Goal: Task Accomplishment & Management: Complete application form

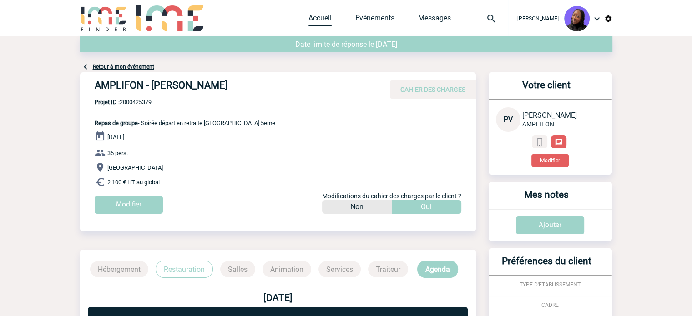
click at [323, 21] on link "Accueil" at bounding box center [320, 20] width 23 height 13
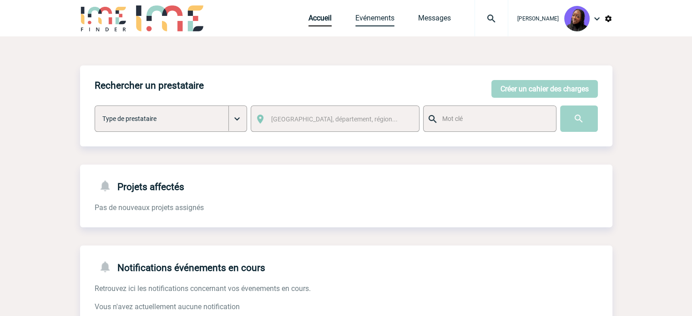
click at [377, 21] on link "Evénements" at bounding box center [375, 20] width 39 height 13
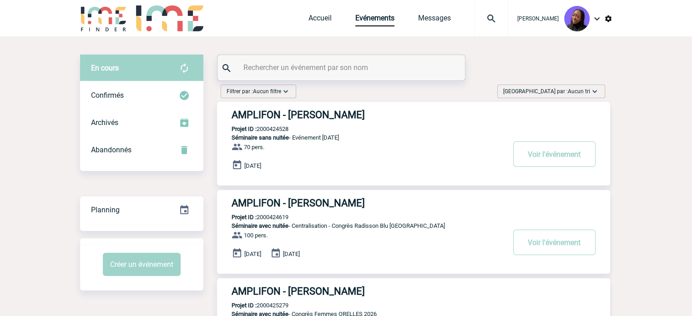
click at [349, 66] on input "text" at bounding box center [342, 67] width 203 height 13
paste input "2000425259"
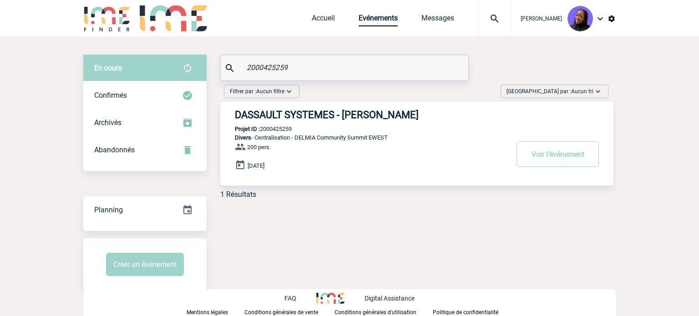
type input "2000425259"
click at [330, 111] on h3 "DASSAULT SYSTEMES - Ashley SOLER" at bounding box center [371, 114] width 273 height 11
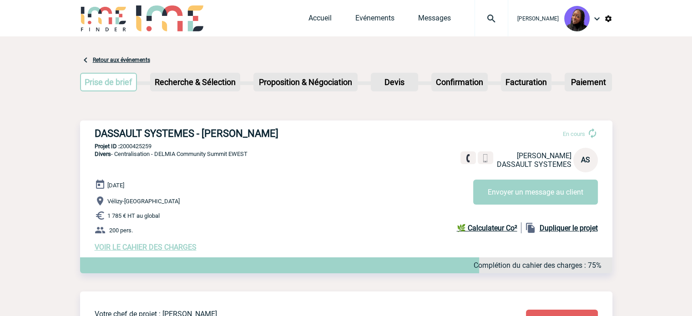
drag, startPoint x: 507, startPoint y: 189, endPoint x: 247, endPoint y: 224, distance: 262.7
click at [278, 224] on div "DASSAULT SYSTEMES - Ashley SOLER En cours Ashley SOLER DASSAULT SYSTEMES AS Env…" at bounding box center [346, 190] width 533 height 138
click at [174, 245] on span "VOIR LE CAHIER DES CHARGES" at bounding box center [146, 247] width 102 height 9
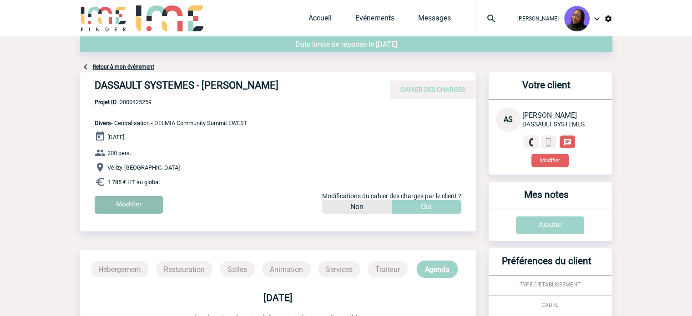
click at [135, 205] on input "Modifier" at bounding box center [129, 205] width 68 height 18
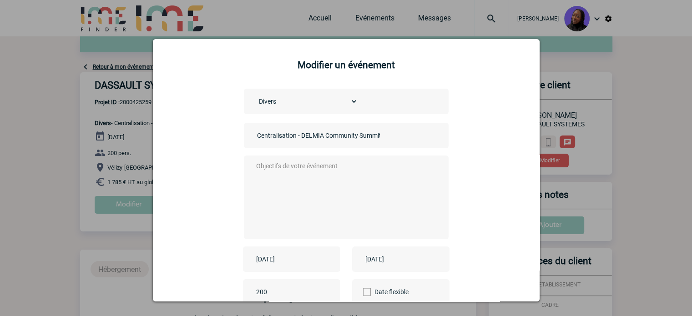
click at [322, 183] on textarea at bounding box center [344, 196] width 180 height 73
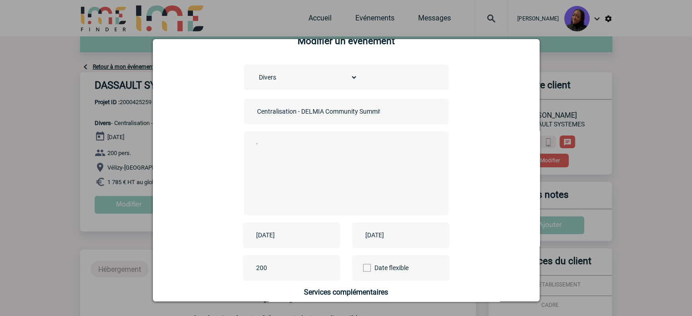
scroll to position [46, 0]
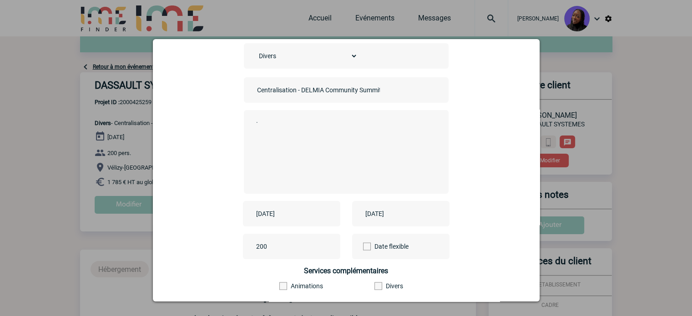
type textarea "."
click at [293, 211] on input "[DATE]" at bounding box center [285, 214] width 63 height 12
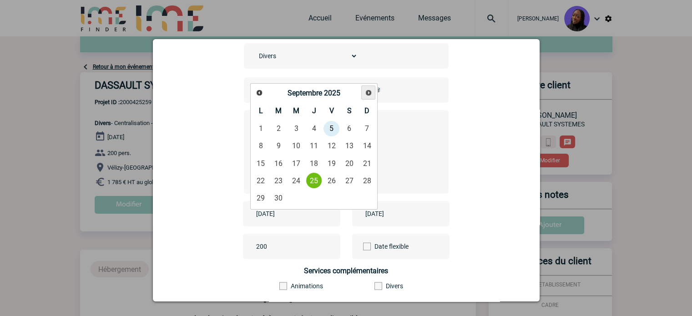
click at [370, 95] on span "Suivant" at bounding box center [368, 92] width 7 height 7
click at [304, 194] on link "26" at bounding box center [296, 198] width 17 height 16
type input "2025-11-26"
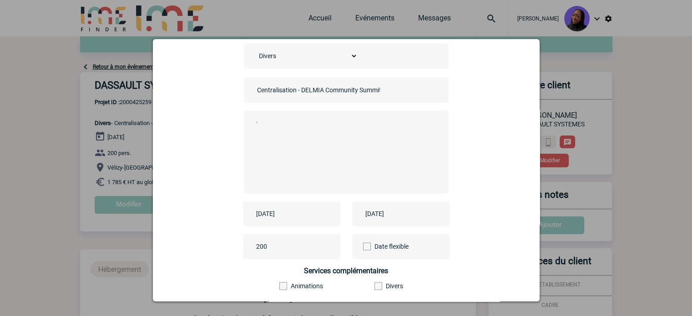
click at [412, 211] on input "2025-09-25" at bounding box center [394, 214] width 63 height 12
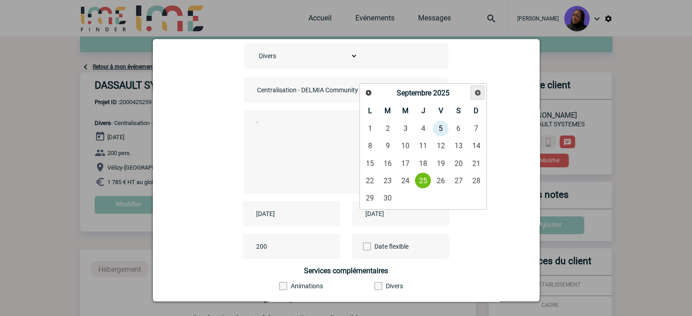
click at [481, 96] on link "Suivant" at bounding box center [478, 93] width 14 height 14
click at [426, 193] on link "27" at bounding box center [423, 198] width 17 height 16
type input "2025-11-27"
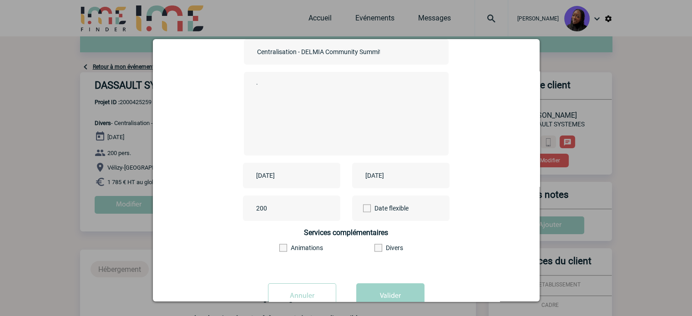
scroll to position [113, 0]
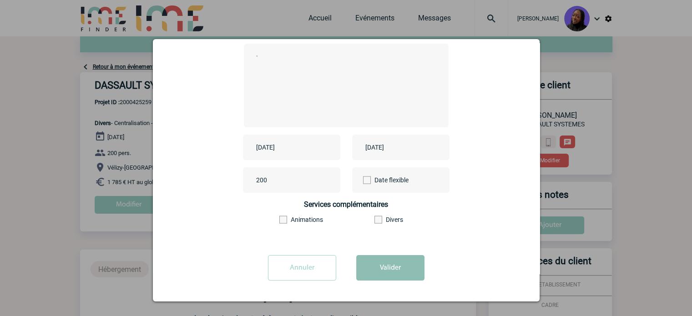
click at [410, 267] on button "Valider" at bounding box center [390, 267] width 68 height 25
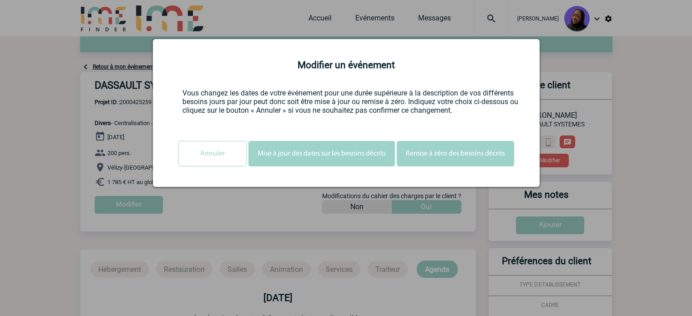
click at [321, 160] on button "Mise à jour des dates sur les besoins décrits" at bounding box center [322, 153] width 147 height 25
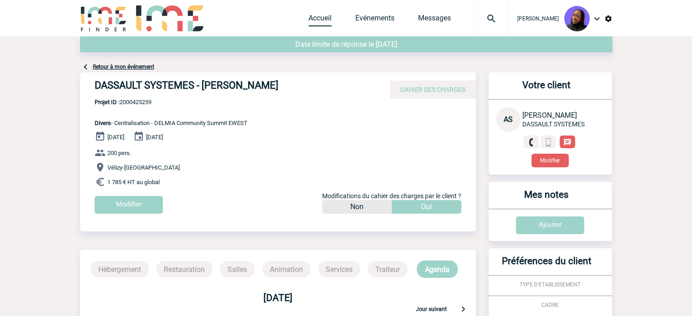
click at [328, 15] on link "Accueil" at bounding box center [320, 20] width 23 height 13
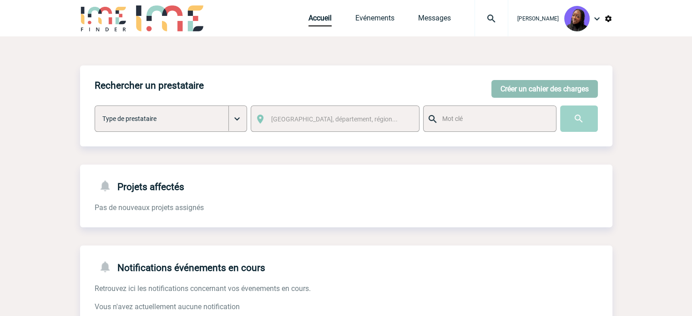
click at [530, 86] on button "Créer un cahier des charges" at bounding box center [545, 89] width 107 height 18
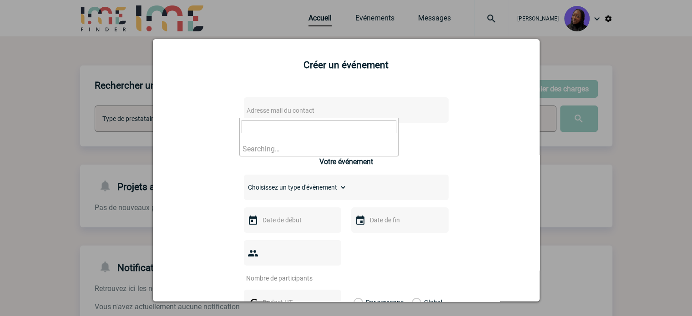
click at [322, 111] on span "Adresse mail du contact" at bounding box center [322, 110] width 159 height 13
drag, startPoint x: 287, startPoint y: 124, endPoint x: 100, endPoint y: 109, distance: 187.7
click at [100, 109] on body "Tabaski THIAM Accueil Evénements 0" at bounding box center [346, 231] width 692 height 463
click at [363, 122] on input "Camille.DELOUVRIER@3ds.com>" at bounding box center [319, 126] width 155 height 13
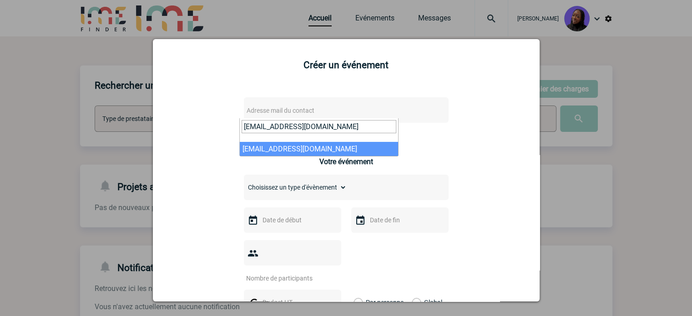
type input "Camille.DELOUVRIER@3ds.com"
select select "125694"
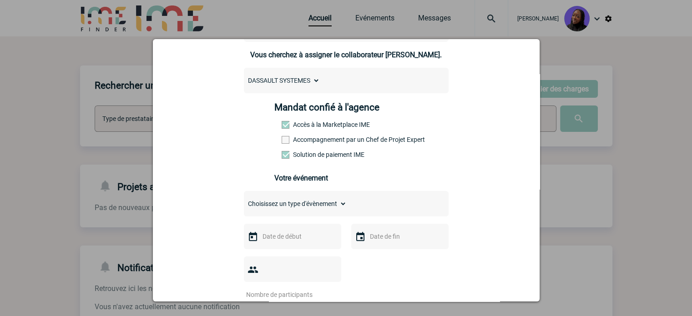
scroll to position [91, 0]
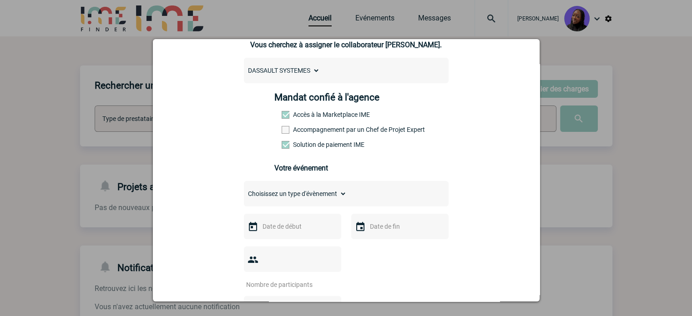
click at [295, 133] on label "Accompagnement par un Chef de Projet Expert" at bounding box center [302, 129] width 40 height 7
click at [0, 0] on input "Accompagnement par un Chef de Projet Expert" at bounding box center [0, 0] width 0 height 0
click at [288, 195] on select "Choisissez un type d'évènement Séminaire avec nuitée Séminaire sans nuitée Repa…" at bounding box center [295, 194] width 103 height 13
click at [244, 190] on select "Choisissez un type d'évènement Séminaire avec nuitée Séminaire sans nuitée Repa…" at bounding box center [295, 194] width 103 height 13
click at [297, 200] on select "Choisissez un type d'évènement Séminaire avec nuitée Séminaire sans nuitée Repa…" at bounding box center [295, 194] width 103 height 13
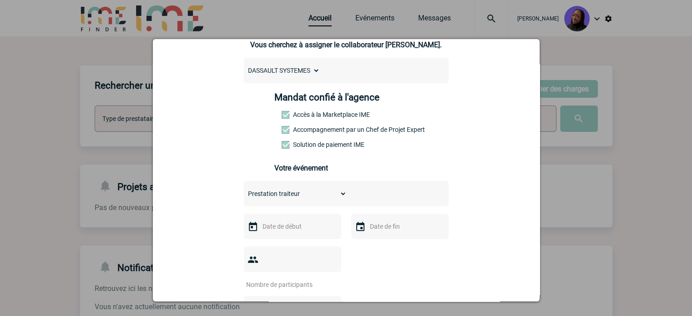
select select "9"
click at [244, 190] on select "Choisissez un type d'évènement Séminaire avec nuitée Séminaire sans nuitée Repa…" at bounding box center [295, 194] width 103 height 13
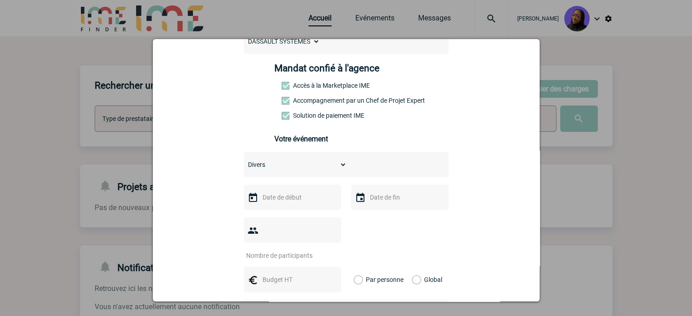
scroll to position [137, 0]
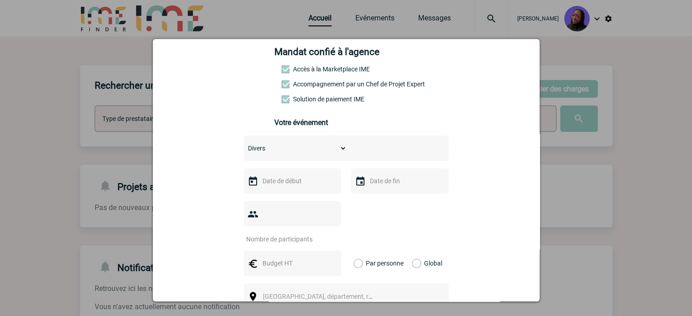
click at [279, 187] on input "text" at bounding box center [291, 181] width 63 height 12
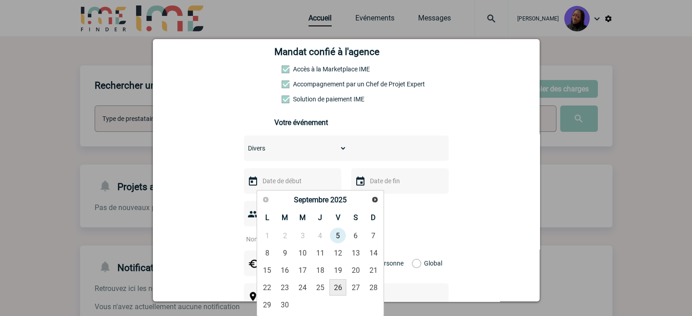
click at [340, 287] on link "26" at bounding box center [338, 288] width 17 height 16
type input "26-09-2025"
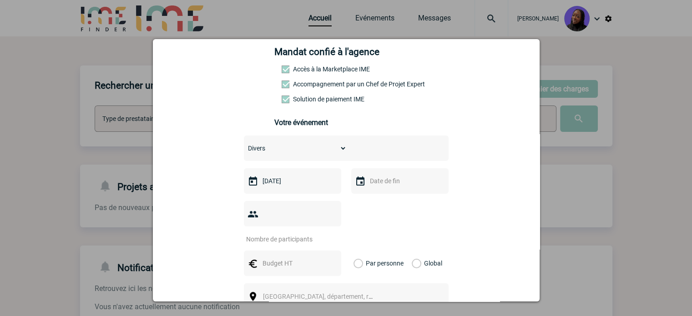
click at [386, 182] on input "text" at bounding box center [399, 181] width 63 height 12
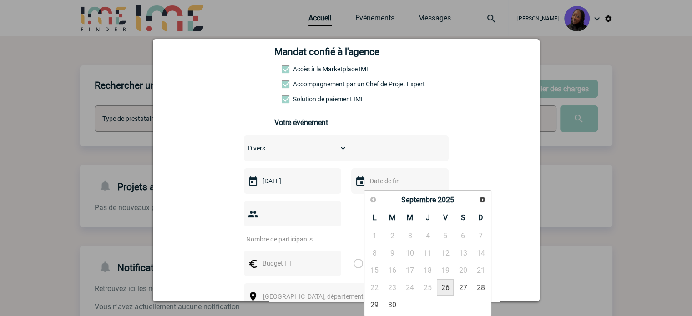
click at [443, 289] on link "26" at bounding box center [445, 288] width 17 height 16
type input "26-09-2025"
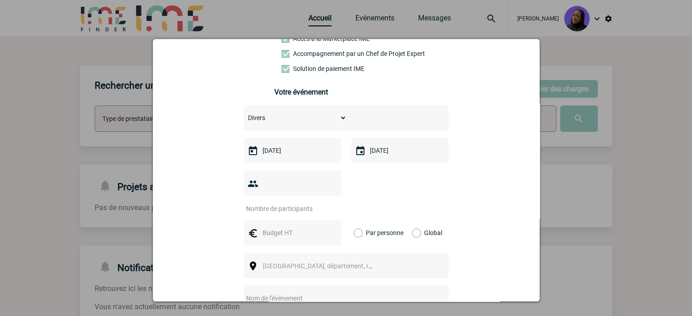
scroll to position [182, 0]
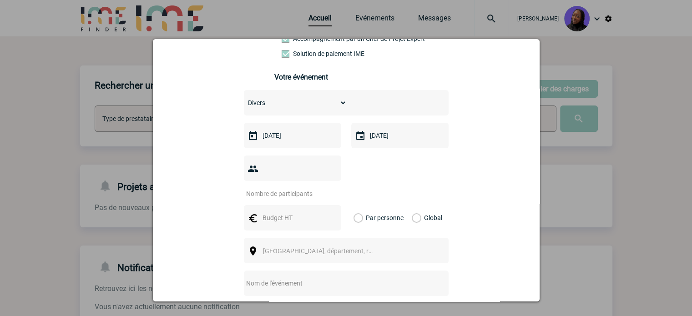
click at [299, 188] on input "number" at bounding box center [287, 194] width 86 height 12
type input "100"
click at [284, 212] on input "text" at bounding box center [291, 218] width 63 height 12
type input "475"
click at [414, 205] on label "Global" at bounding box center [415, 217] width 6 height 25
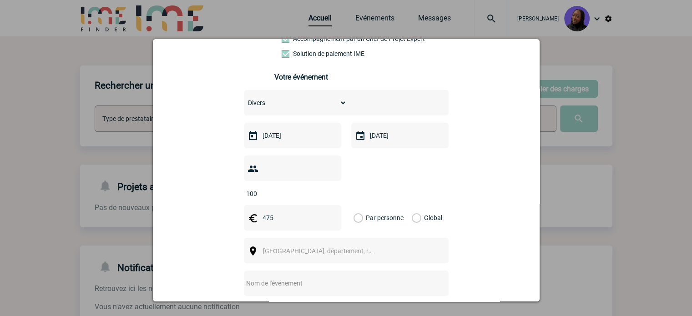
click at [0, 0] on input "Global" at bounding box center [0, 0] width 0 height 0
click at [313, 248] on span "Ville, département, région..." at bounding box center [326, 251] width 127 height 7
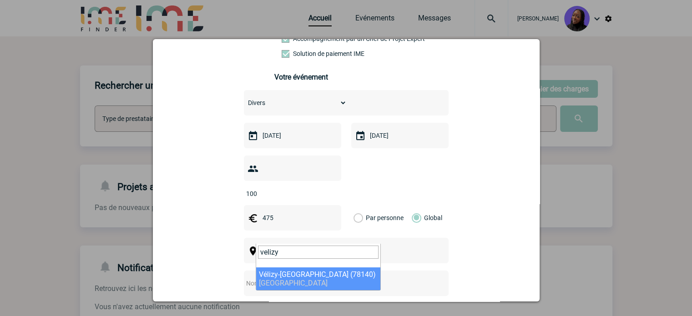
type input "velizy"
select select "1021"
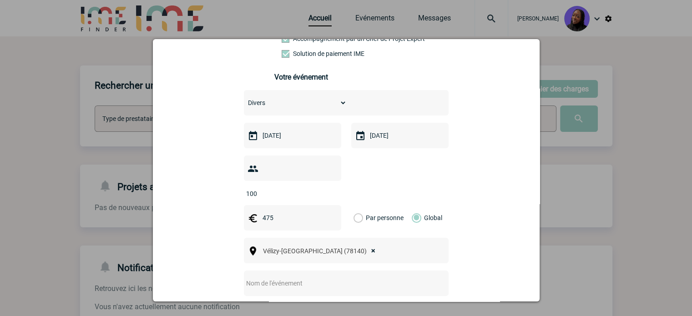
click at [293, 278] on input "text" at bounding box center [334, 284] width 181 height 12
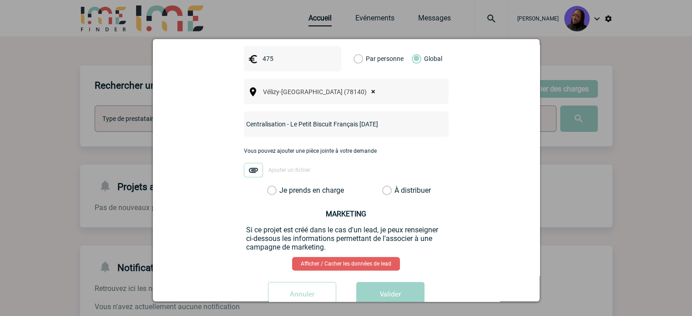
scroll to position [354, 0]
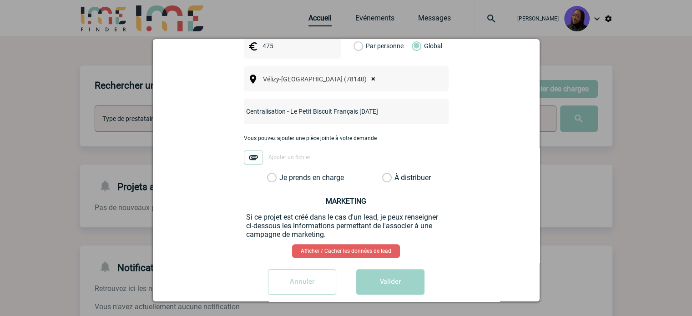
type input "Centralisation - Le Petit Biscuit Français septembre 2025"
click at [268, 173] on label "Je prends en charge" at bounding box center [274, 177] width 15 height 9
click at [0, 0] on input "Je prends en charge" at bounding box center [0, 0] width 0 height 0
click at [411, 270] on button "Valider" at bounding box center [390, 282] width 68 height 25
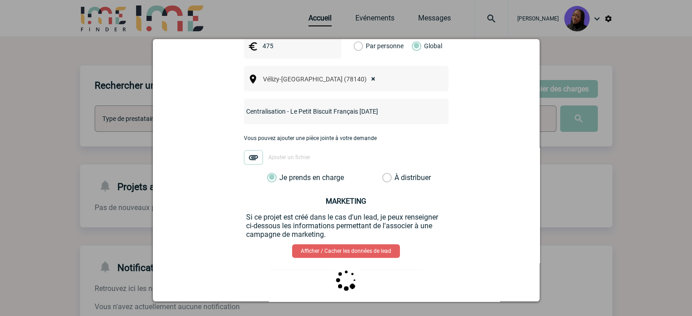
scroll to position [0, 0]
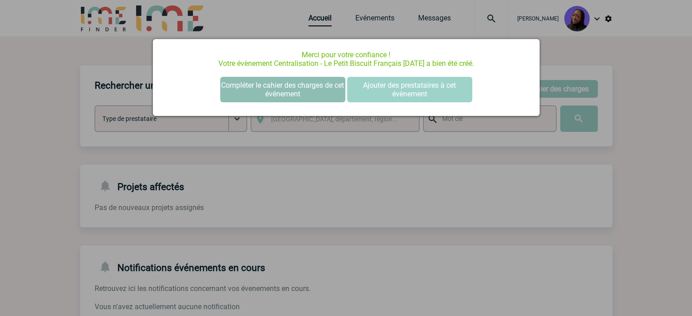
click at [279, 89] on button "Compléter le cahier des charges de cet événement" at bounding box center [282, 89] width 125 height 25
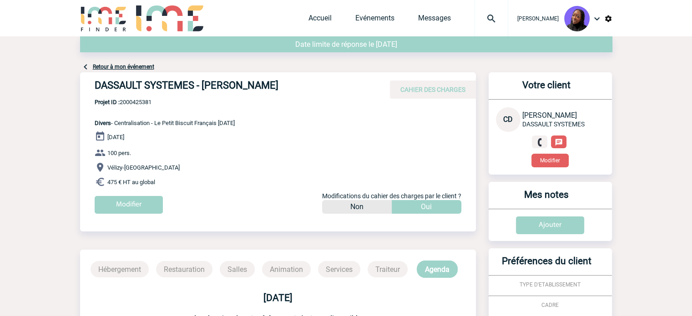
click at [245, 86] on h4 "DASSAULT SYSTEMES - [PERSON_NAME]" at bounding box center [231, 87] width 273 height 15
copy div "DASSAULT SYSTEMES - [PERSON_NAME]"
click at [147, 100] on span "Projet ID : 2000425381" at bounding box center [165, 102] width 140 height 7
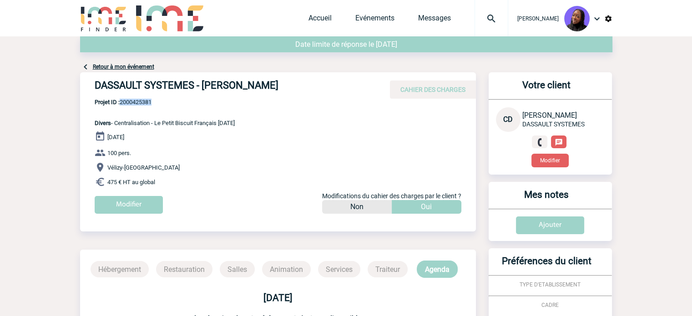
click at [147, 100] on span "Projet ID : 2000425381" at bounding box center [165, 102] width 140 height 7
copy span "2000425381"
drag, startPoint x: 175, startPoint y: 178, endPoint x: 87, endPoint y: 121, distance: 104.1
click at [87, 121] on div "DASSAULT SYSTEMES - [PERSON_NAME] CAHIER DES CHARGES DASSAULT SYSTEMES - [PERSO…" at bounding box center [278, 146] width 396 height 148
copy div "Divers - Centralisation - Le Petit Biscuit Français [DATE] [DATE] 100 pers. Vél…"
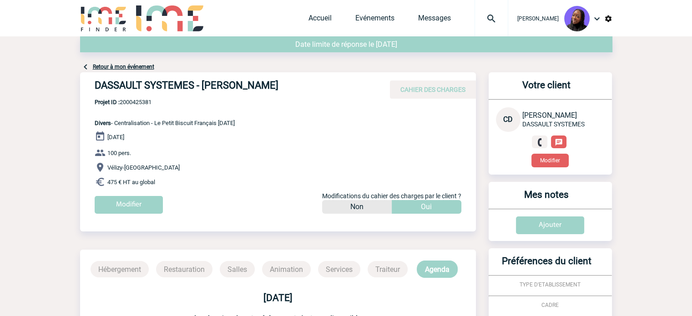
click at [197, 107] on p "Projet ID : 2000425381 Divers - Centralisation - Le Petit Biscuit Français [DAT…" at bounding box center [157, 113] width 155 height 28
click at [137, 96] on div "DASSAULT SYSTEMES - [PERSON_NAME] CAHIER DES CHARGES" at bounding box center [278, 85] width 396 height 26
click at [139, 99] on span "Projet ID : 2000425381" at bounding box center [165, 102] width 140 height 7
copy span "2000425381"
